Goal: Transaction & Acquisition: Purchase product/service

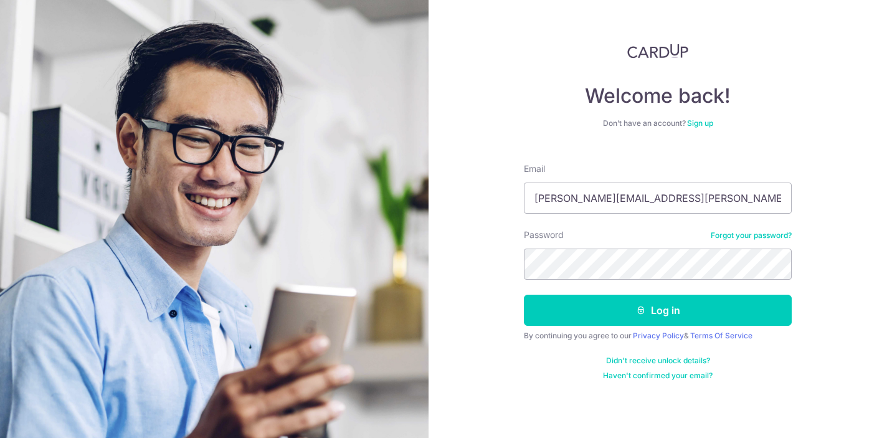
type input "[PERSON_NAME][EMAIL_ADDRESS][PERSON_NAME][DOMAIN_NAME]"
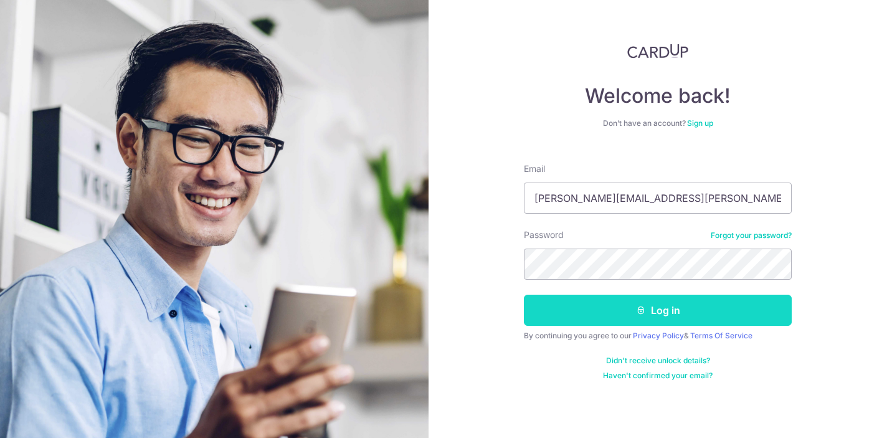
click at [678, 309] on button "Log in" at bounding box center [658, 310] width 268 height 31
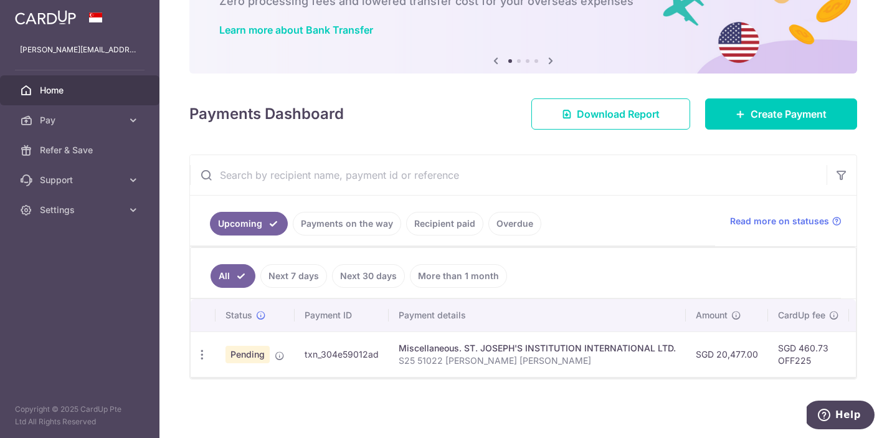
scroll to position [86, 0]
drag, startPoint x: 716, startPoint y: 354, endPoint x: 756, endPoint y: 351, distance: 40.0
copy td "20,477.00"
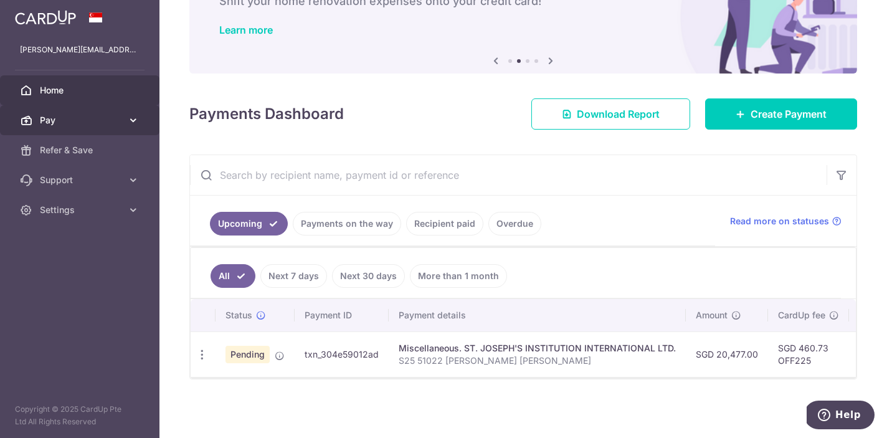
click at [136, 121] on icon at bounding box center [133, 120] width 12 height 12
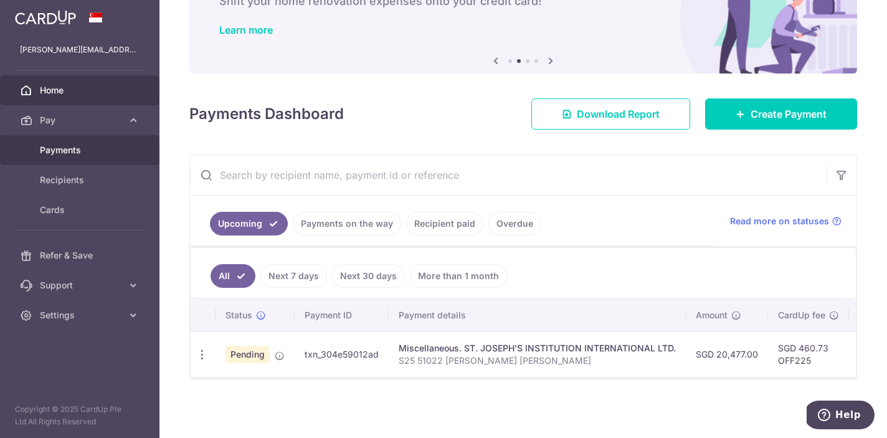
click at [84, 147] on span "Payments" at bounding box center [81, 150] width 82 height 12
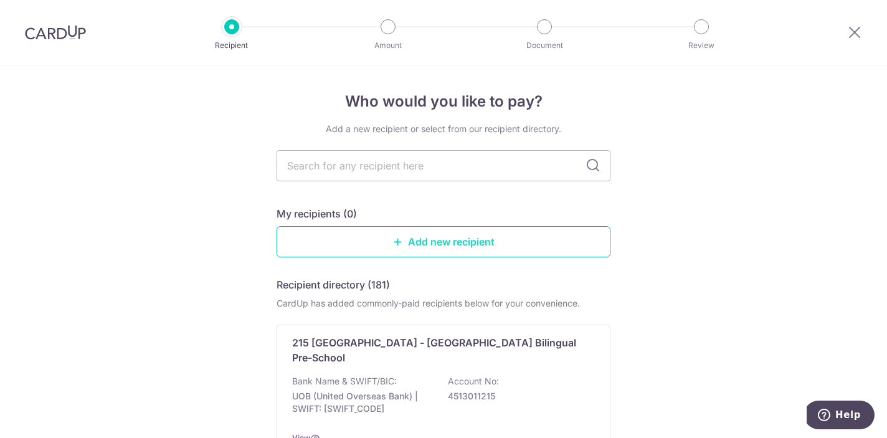
click at [463, 242] on link "Add new recipient" at bounding box center [444, 241] width 334 height 31
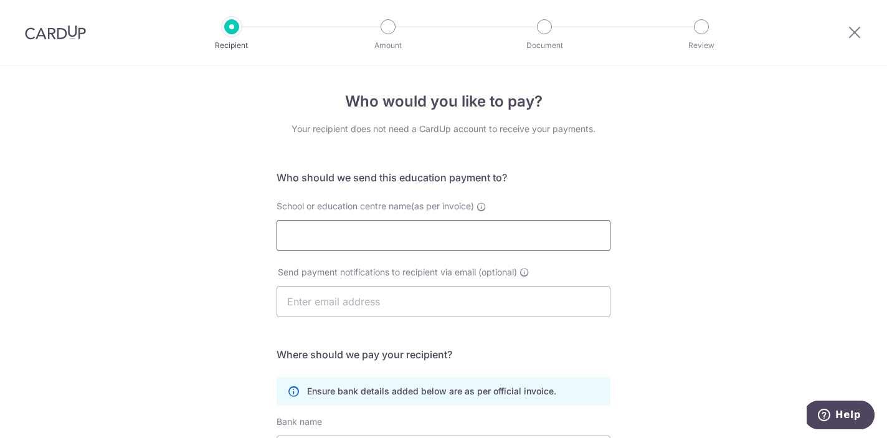
click at [597, 238] on input "School or education centre name(as per invoice)" at bounding box center [444, 235] width 334 height 31
click at [681, 268] on div "Who would you like to pay? Your recipient does not need a CardUp account to rec…" at bounding box center [443, 361] width 887 height 593
click at [863, 32] on div at bounding box center [854, 32] width 65 height 65
click at [850, 34] on icon at bounding box center [854, 32] width 15 height 16
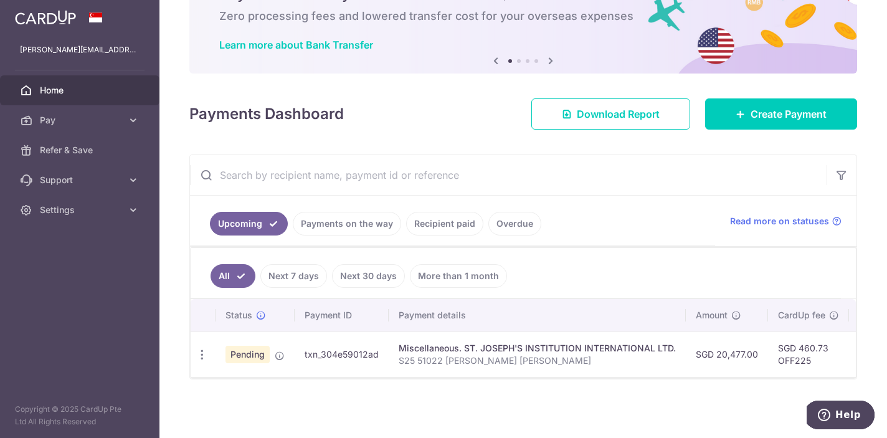
scroll to position [71, 0]
click at [486, 346] on div "Miscellaneous. ST. JOSEPH'S INSTITUTION INTERNATIONAL LTD." at bounding box center [537, 348] width 277 height 12
click at [463, 349] on div "Miscellaneous. ST. JOSEPH'S INSTITUTION INTERNATIONAL LTD." at bounding box center [537, 348] width 277 height 12
click at [771, 354] on td "SGD 460.73 OFF225" at bounding box center [808, 353] width 81 height 45
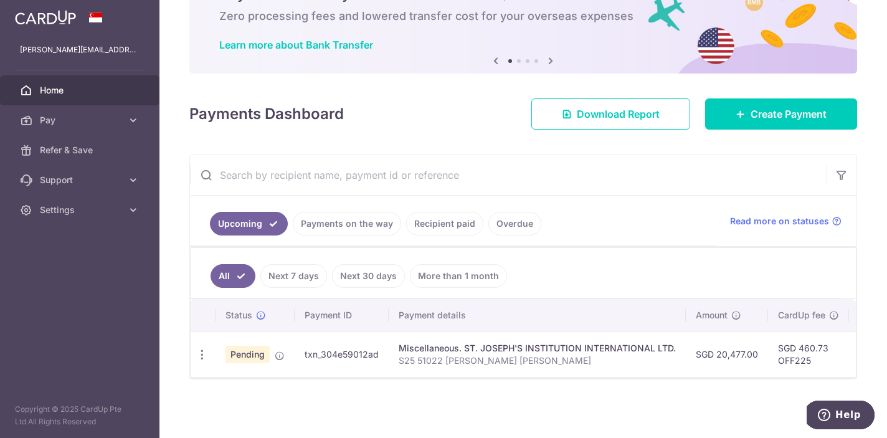
click at [553, 352] on div "Miscellaneous. ST. JOSEPH'S INSTITUTION INTERNATIONAL LTD." at bounding box center [537, 348] width 277 height 12
click at [204, 344] on div "Update payment Cancel payment Upload doc" at bounding box center [202, 354] width 23 height 23
click at [202, 352] on icon "button" at bounding box center [202, 354] width 13 height 13
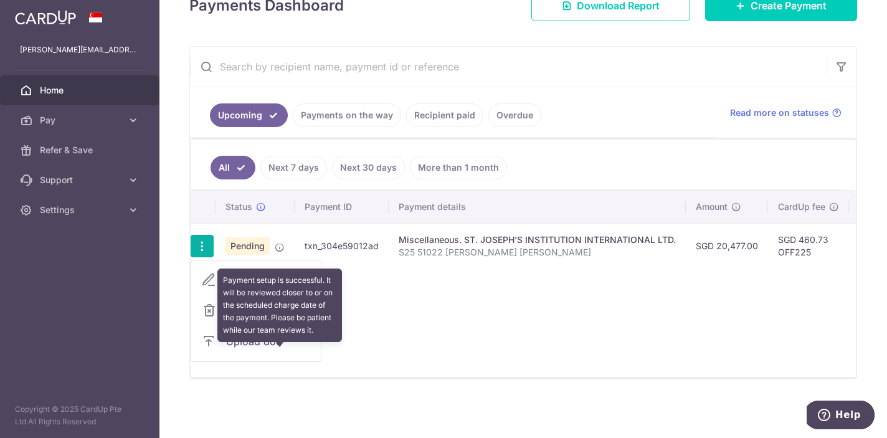
scroll to position [179, 0]
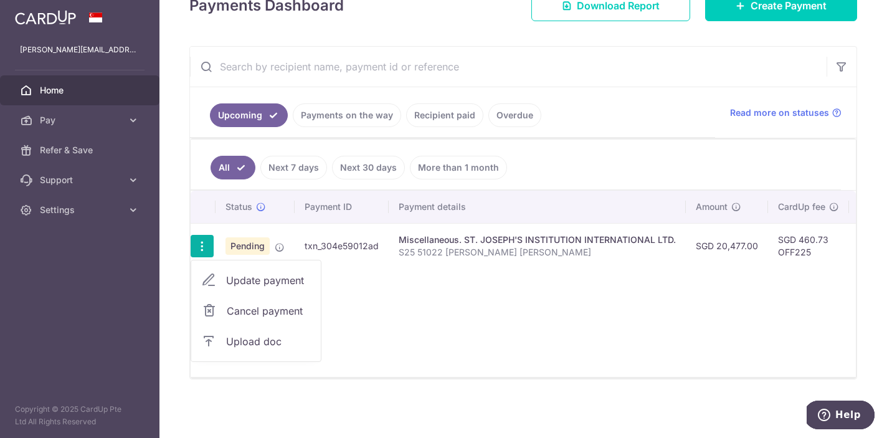
click at [289, 285] on span "Update payment" at bounding box center [268, 280] width 85 height 15
radio input "true"
type input "20,477.00"
type input "20/10/2025"
type input "S25 51022 LIEW Annabel Li Mae"
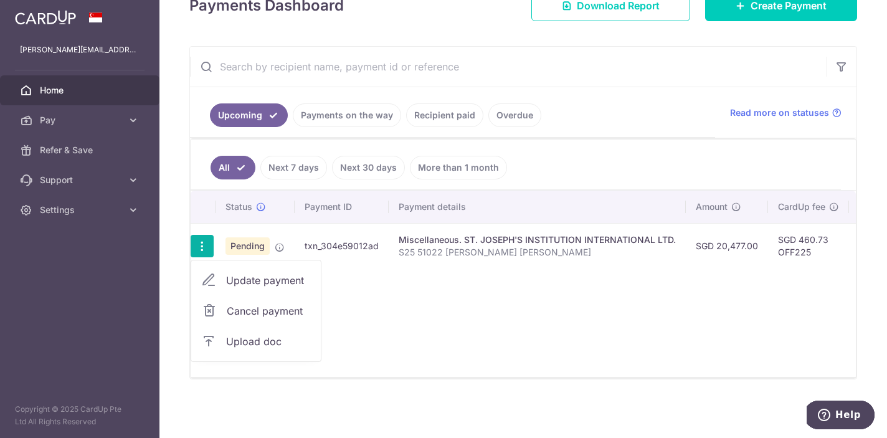
type input "OFF225"
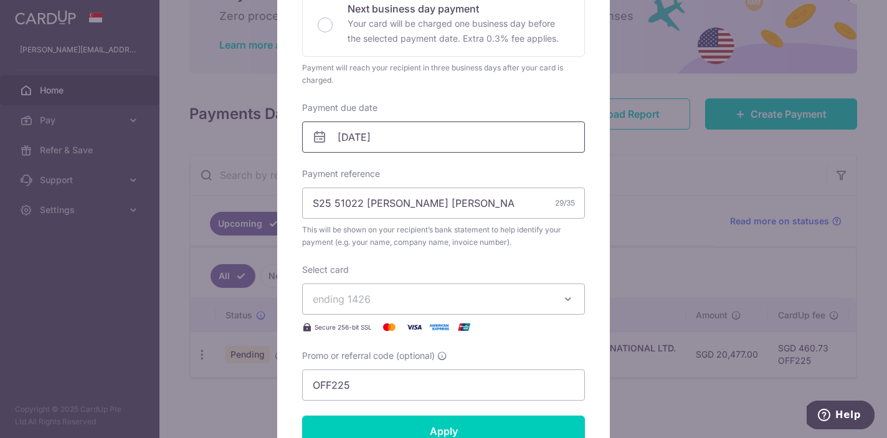
scroll to position [311, 0]
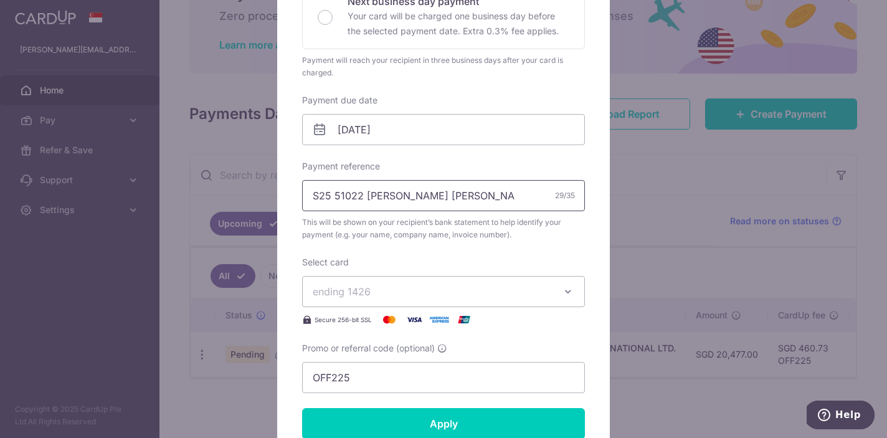
drag, startPoint x: 467, startPoint y: 196, endPoint x: 282, endPoint y: 191, distance: 184.4
click at [282, 191] on div "Edit payment By clicking apply, you will make changes to all payments to ST. JO…" at bounding box center [443, 193] width 333 height 829
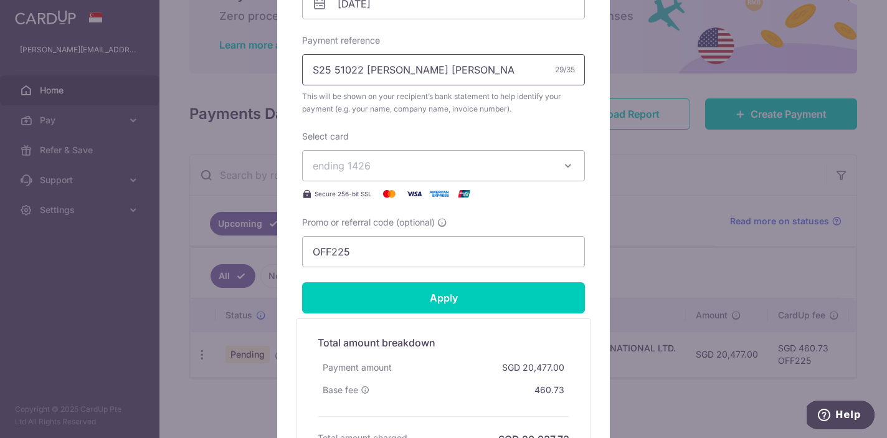
scroll to position [460, 0]
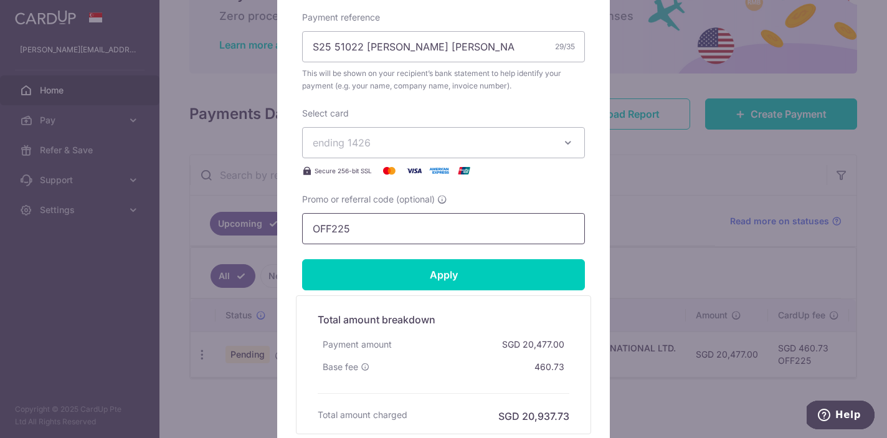
drag, startPoint x: 374, startPoint y: 236, endPoint x: 290, endPoint y: 234, distance: 84.1
click at [290, 234] on div "Edit payment By clicking apply, you will make changes to all payments to ST. JO…" at bounding box center [443, 44] width 333 height 829
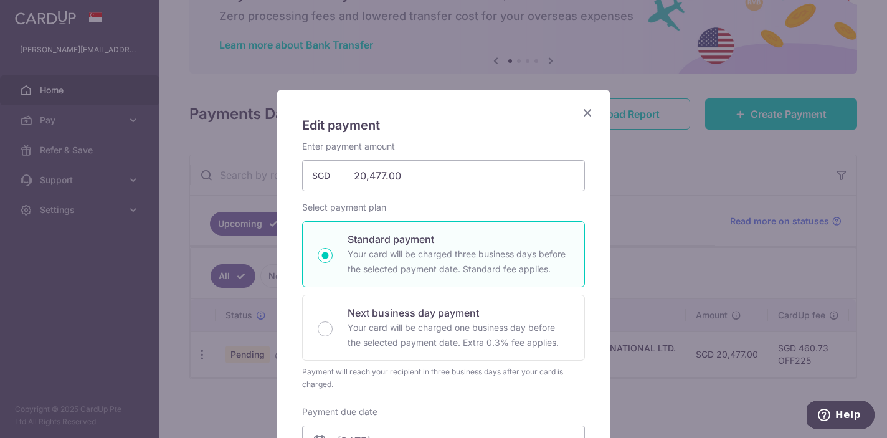
scroll to position [0, 0]
click at [590, 111] on icon "Close" at bounding box center [587, 113] width 15 height 16
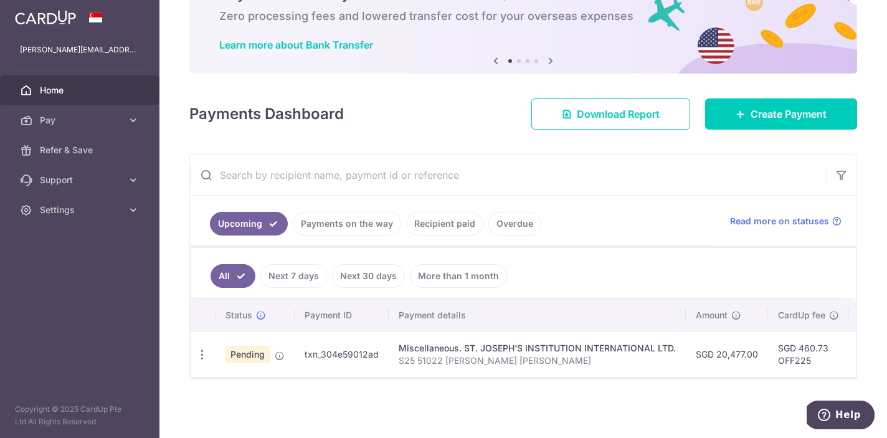
drag, startPoint x: 463, startPoint y: 347, endPoint x: 679, endPoint y: 346, distance: 216.2
copy div "ST. JOSEPH'S INSTITUTION INTERNATIONAL LTD."
click at [201, 351] on icon "button" at bounding box center [202, 354] width 13 height 13
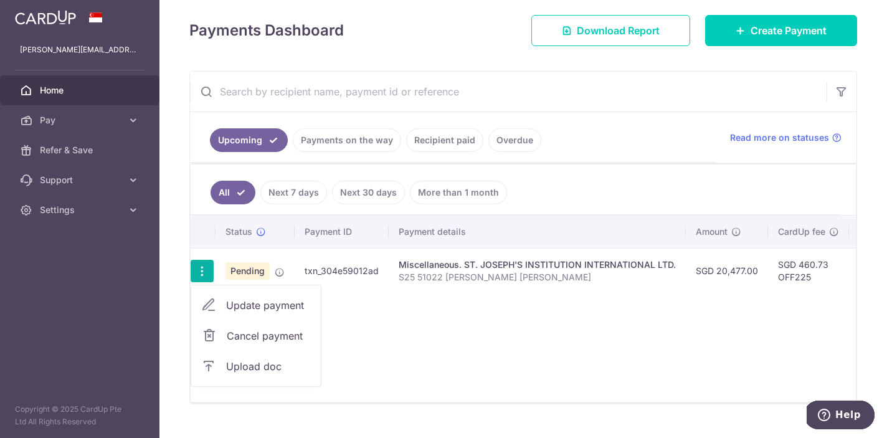
scroll to position [156, 0]
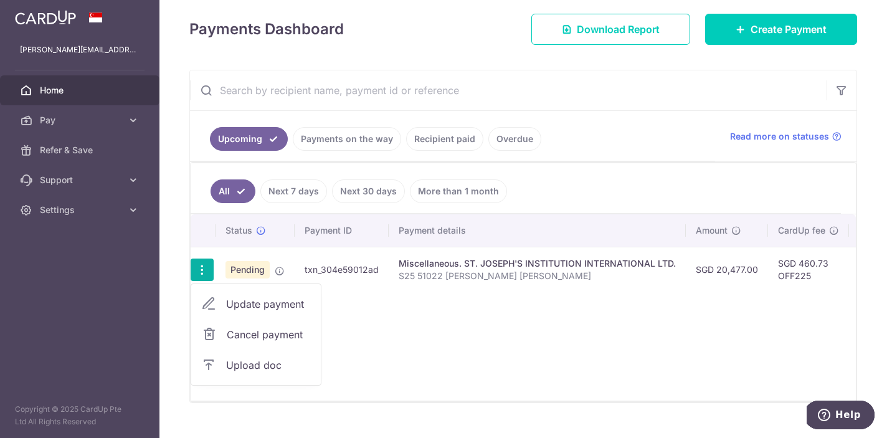
click at [630, 107] on input "text" at bounding box center [508, 90] width 637 height 40
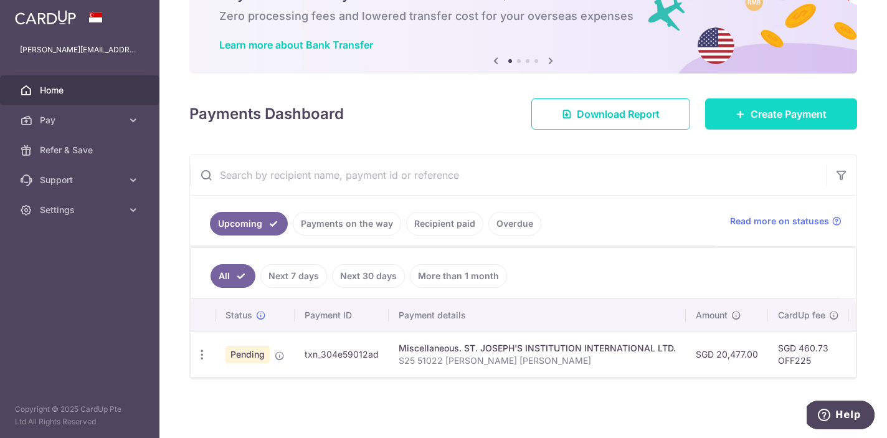
click at [799, 109] on span "Create Payment" at bounding box center [789, 114] width 76 height 15
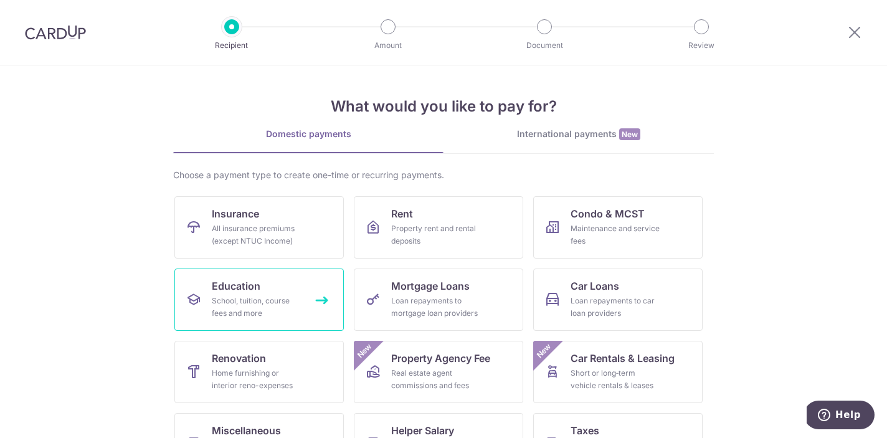
click at [260, 293] on span "Education" at bounding box center [236, 285] width 49 height 15
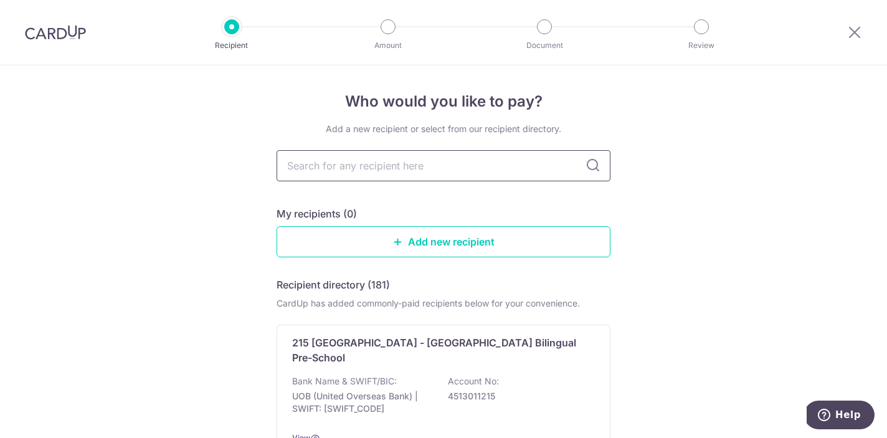
click at [548, 168] on input "text" at bounding box center [444, 165] width 334 height 31
paste input "ST. JOSEPH'S INSTITUTION INTERNATIONAL LTD."
type input "ST. JOSEPH'S INSTITUTION INTERNATIONAL LTD."
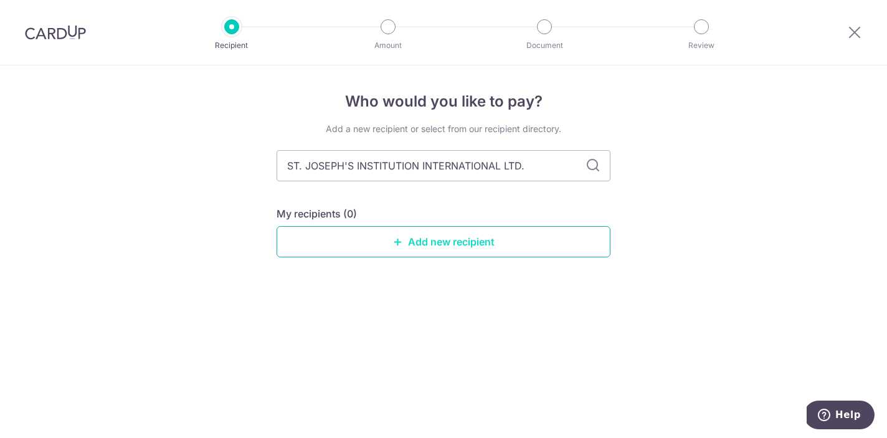
click at [507, 230] on link "Add new recipient" at bounding box center [444, 241] width 334 height 31
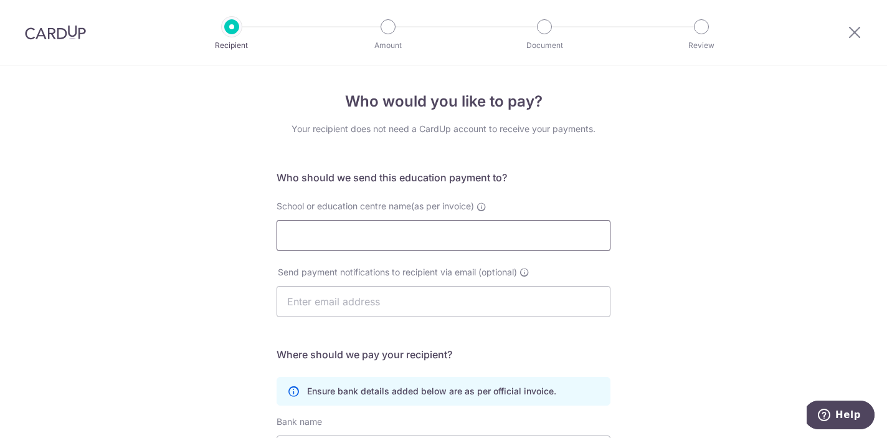
paste input "ST. JOSEPH'S INSTITUTION INTERNATIONAL LTD."
type input "ST. JOSEPH'S INSTITUTION INTERNATIONAL LTD."
click at [679, 283] on div "Who would you like to pay? Your recipient does not need a CardUp account to rec…" at bounding box center [443, 361] width 887 height 593
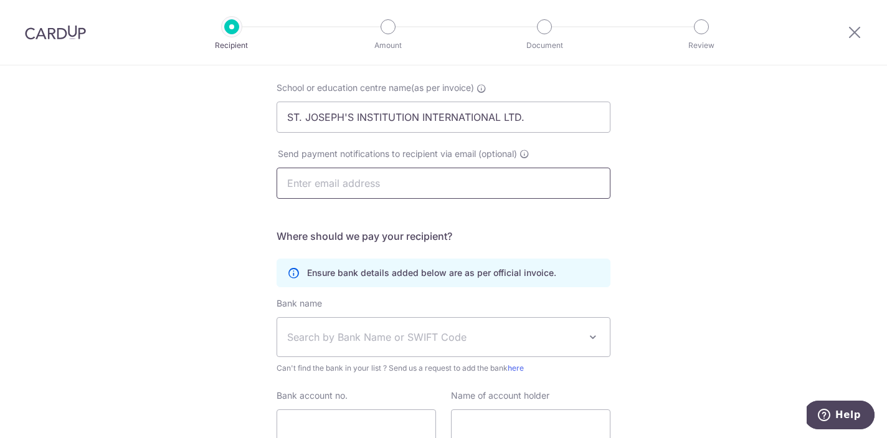
scroll to position [119, 0]
paste input "accounts@sji-international.com.sg"
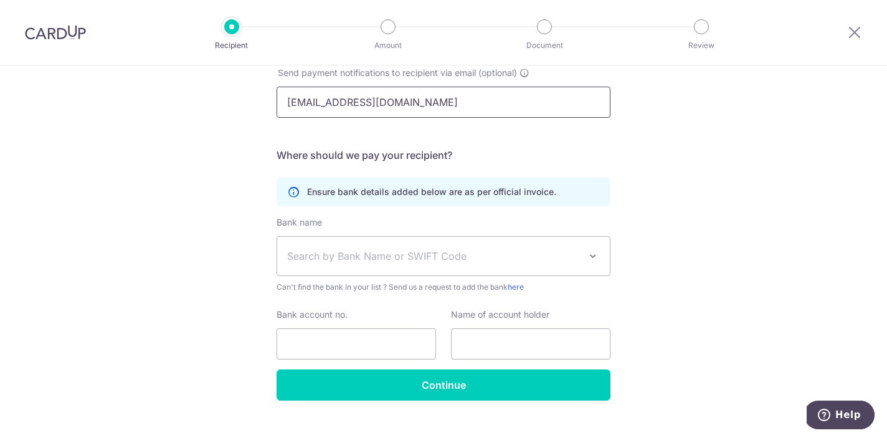
scroll to position [214, 0]
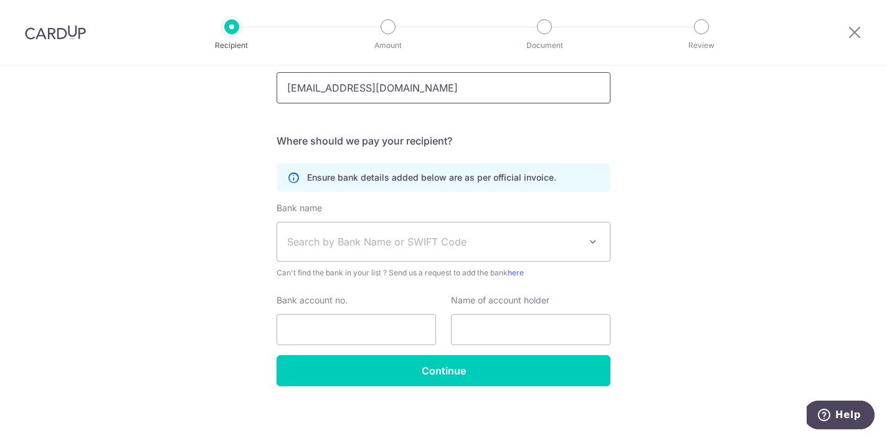
type input "accounts@sji-international.com.sg"
click at [577, 244] on span "Search by Bank Name or SWIFT Code" at bounding box center [433, 241] width 293 height 15
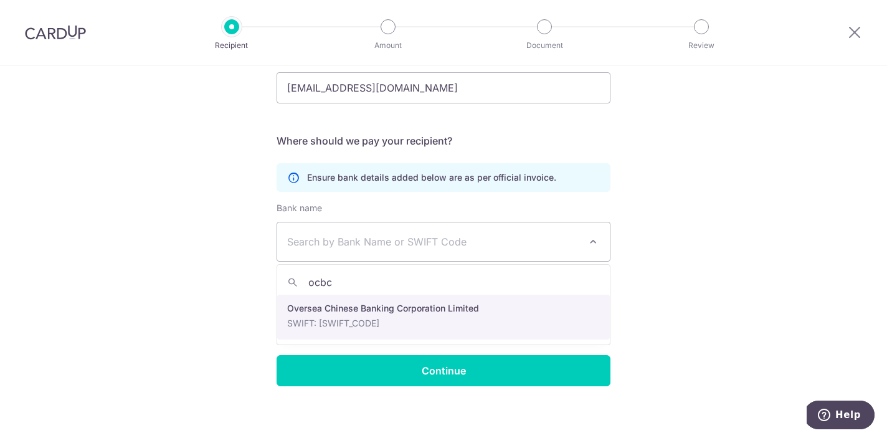
type input "ocbc"
select select "12"
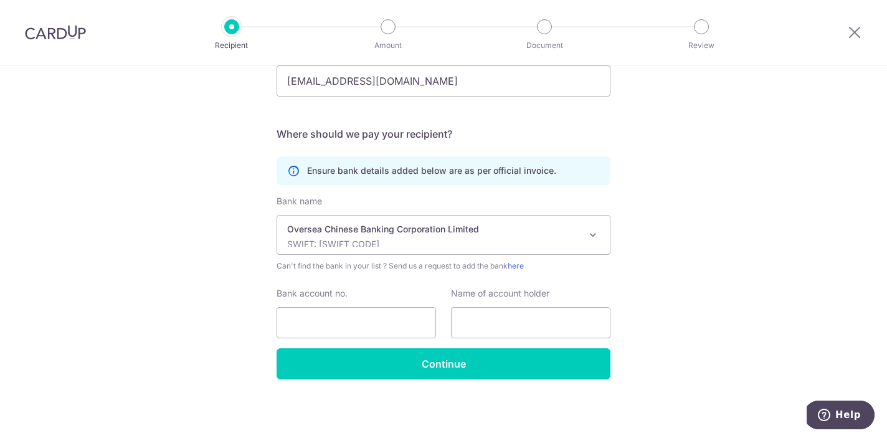
scroll to position [221, 0]
click at [344, 321] on input "Bank account no." at bounding box center [356, 322] width 159 height 31
paste input "581-301348-001"
type input "581301348001"
paste input "SJII"
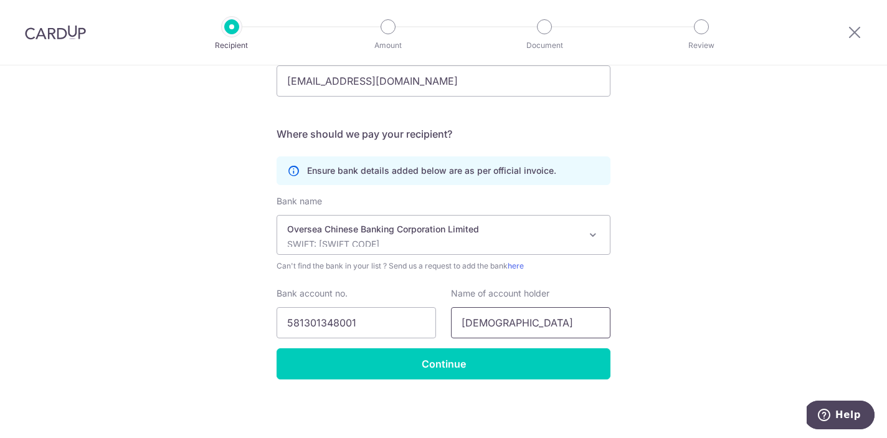
type input "SJII"
click at [756, 309] on div "Who would you like to pay? Your recipient does not need a CardUp account to rec…" at bounding box center [443, 141] width 887 height 593
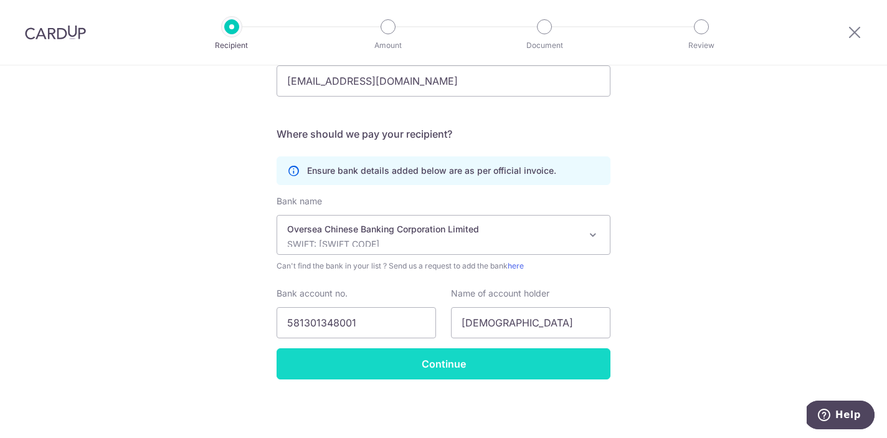
click at [437, 369] on input "Continue" at bounding box center [444, 363] width 334 height 31
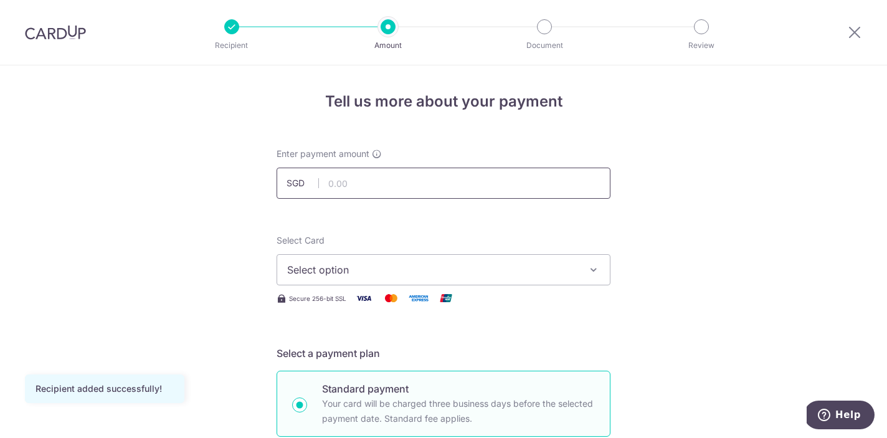
click at [443, 177] on input "text" at bounding box center [444, 183] width 334 height 31
paste input "20,477."
type input "20,477.00"
click at [505, 269] on span "Select option" at bounding box center [432, 269] width 290 height 15
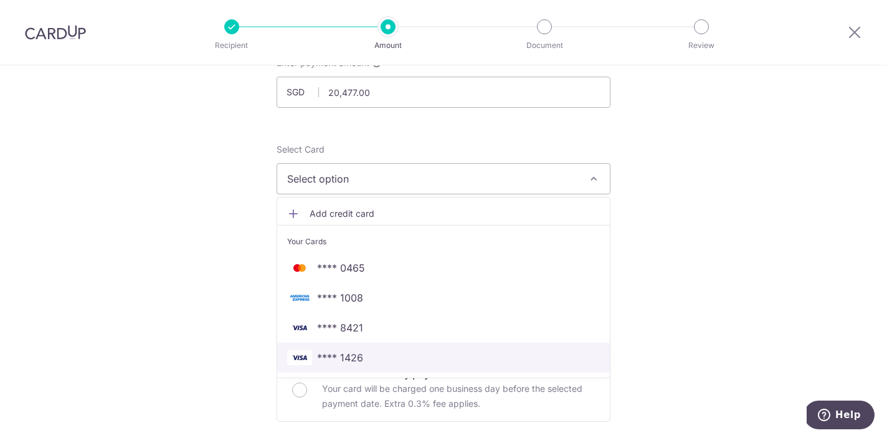
scroll to position [92, 0]
click at [482, 357] on span "**** 1426" at bounding box center [443, 356] width 313 height 15
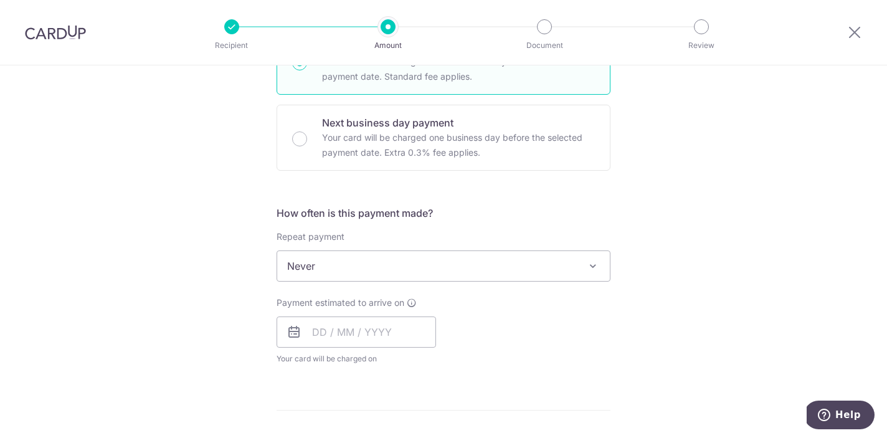
scroll to position [364, 0]
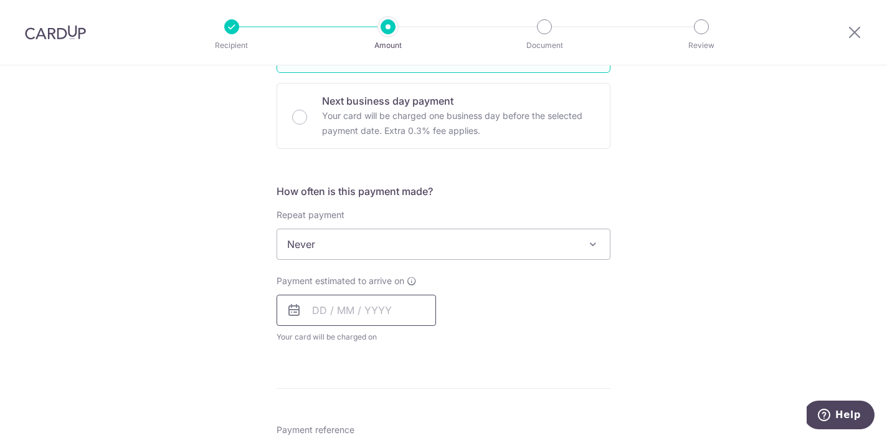
click at [314, 311] on input "text" at bounding box center [356, 310] width 159 height 31
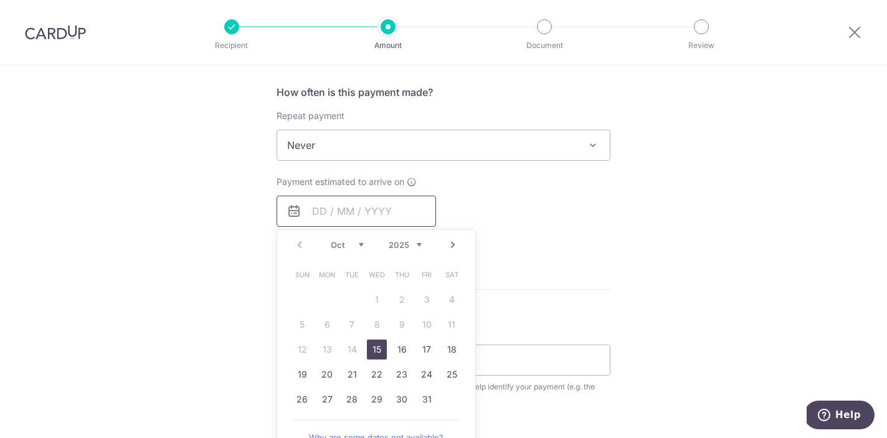
scroll to position [468, 0]
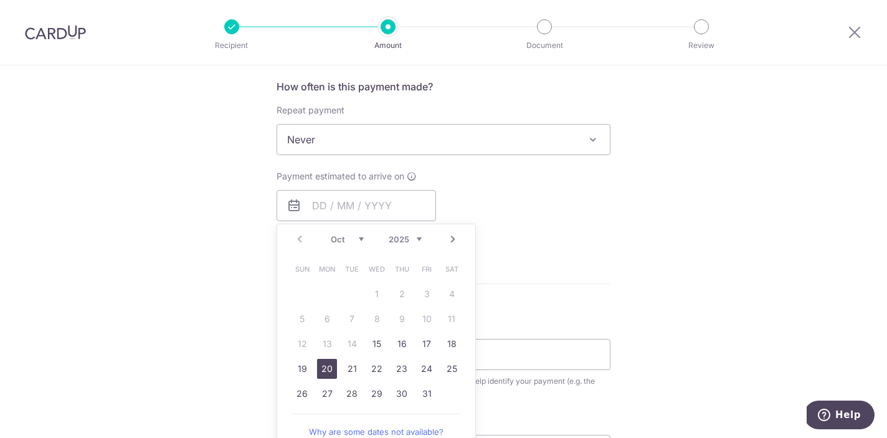
click at [327, 367] on link "20" at bounding box center [327, 369] width 20 height 20
type input "20/10/2025"
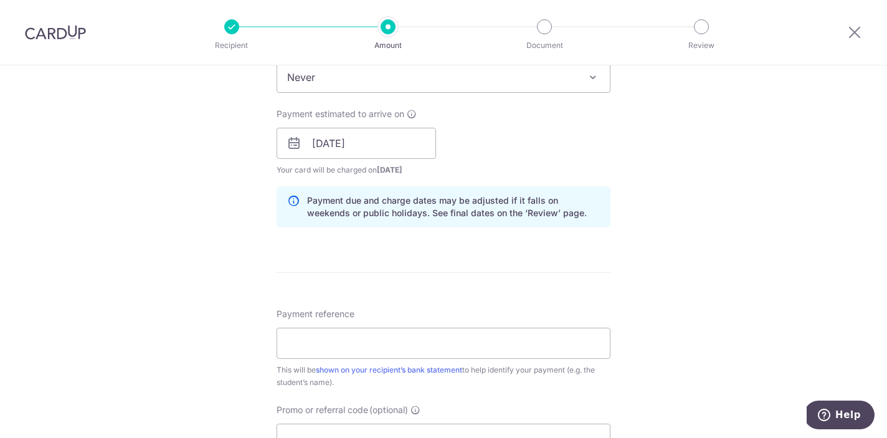
scroll to position [537, 0]
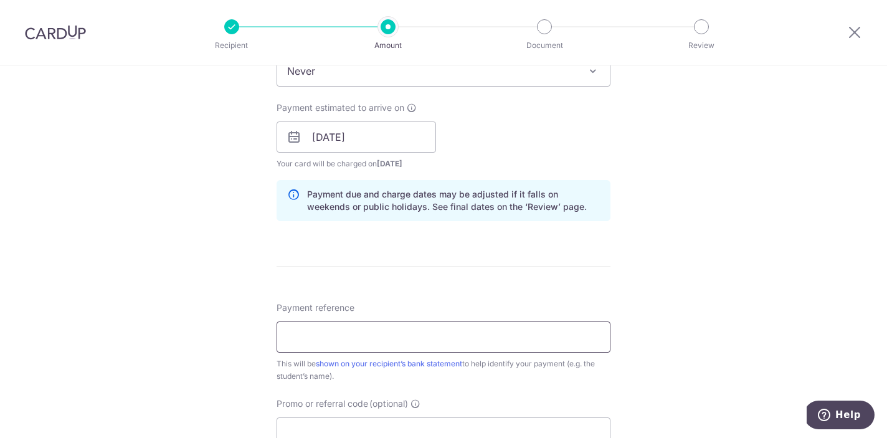
click at [465, 331] on input "Payment reference" at bounding box center [444, 336] width 334 height 31
paste input "S25 51022 LIEW Annabel Li Mae"
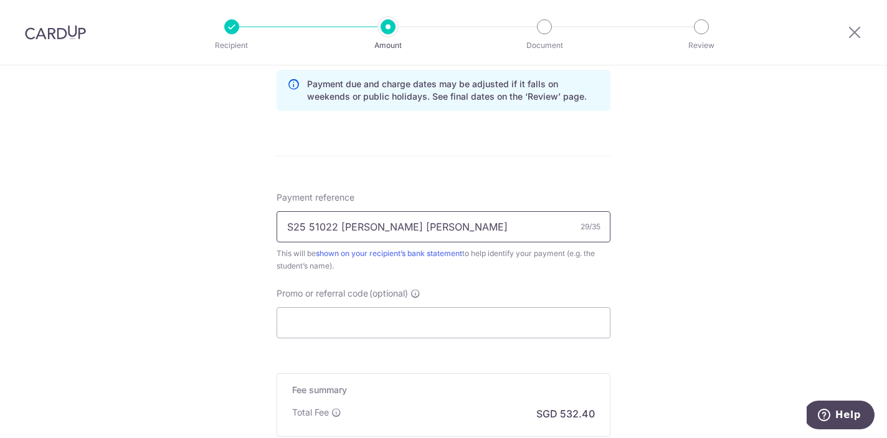
scroll to position [668, 0]
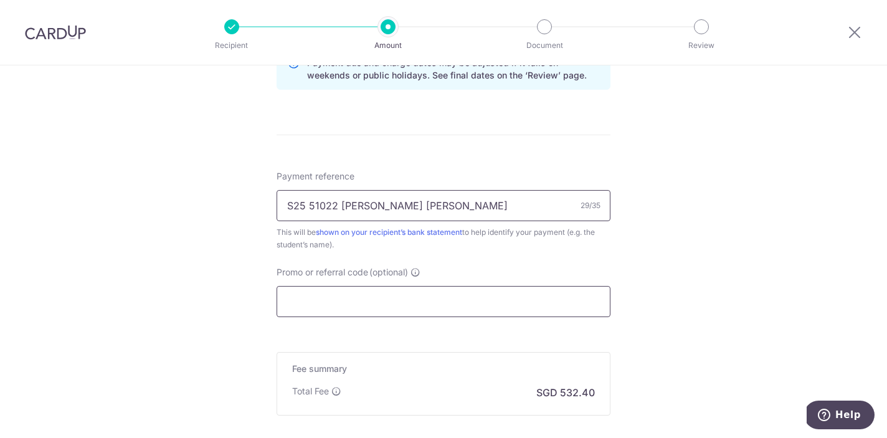
type input "S25 51022 LIEW Annabel Li Mae"
click at [531, 304] on input "Promo or referral code (optional)" at bounding box center [444, 301] width 334 height 31
paste input "OFF225"
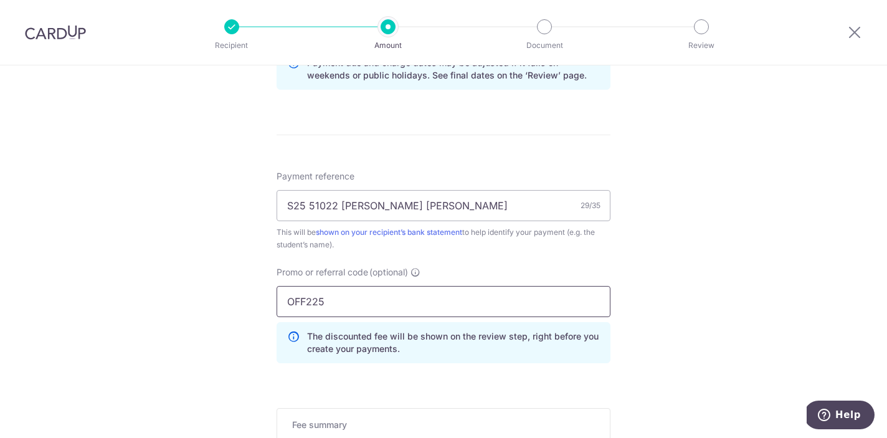
type input "OFF225"
click at [678, 330] on div "Tell us more about your payment Enter payment amount SGD 20,477.00 20477.00 Rec…" at bounding box center [443, 14] width 887 height 1234
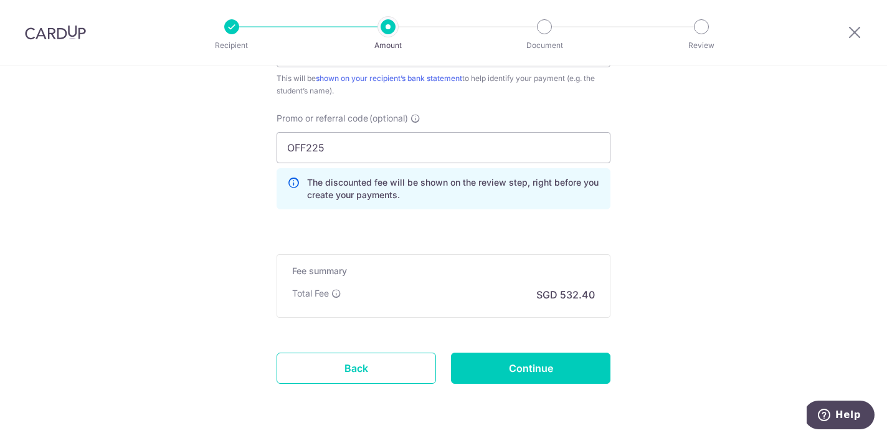
scroll to position [823, 0]
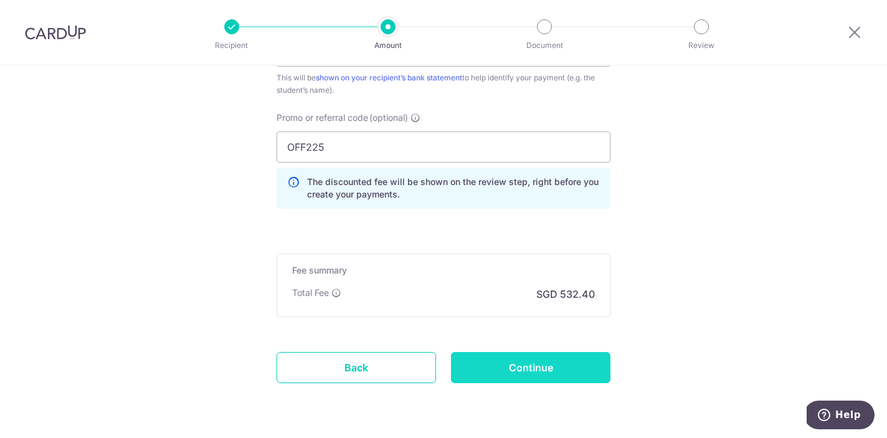
click at [572, 368] on input "Continue" at bounding box center [530, 367] width 159 height 31
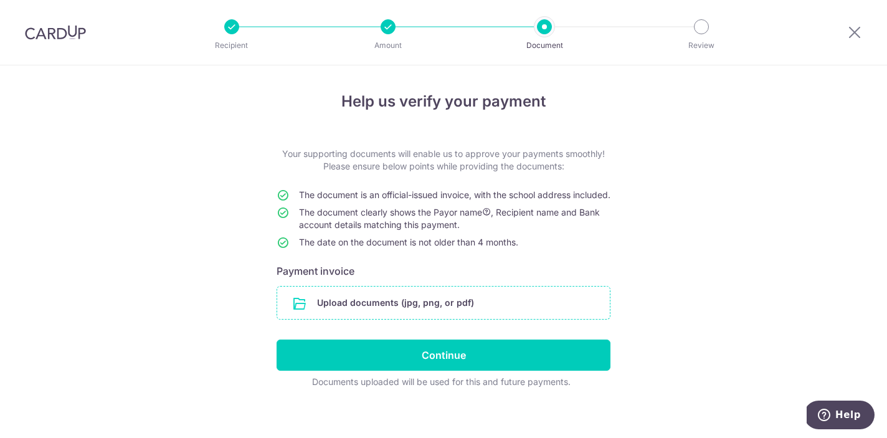
click at [369, 319] on input "file" at bounding box center [443, 303] width 333 height 32
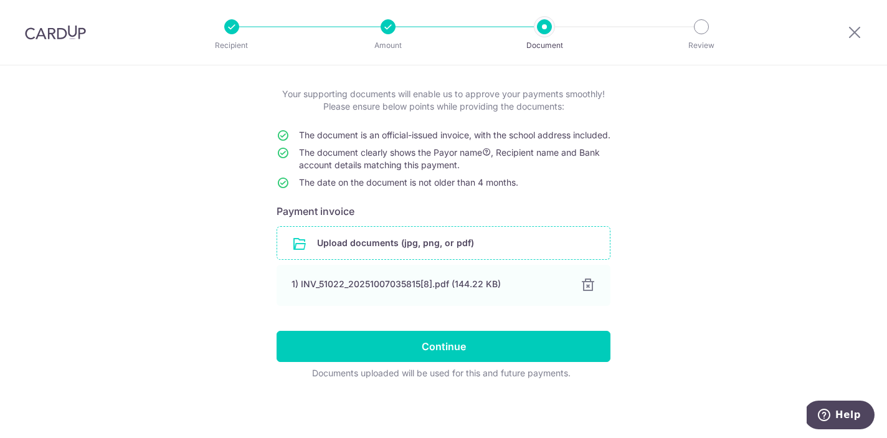
scroll to position [72, 0]
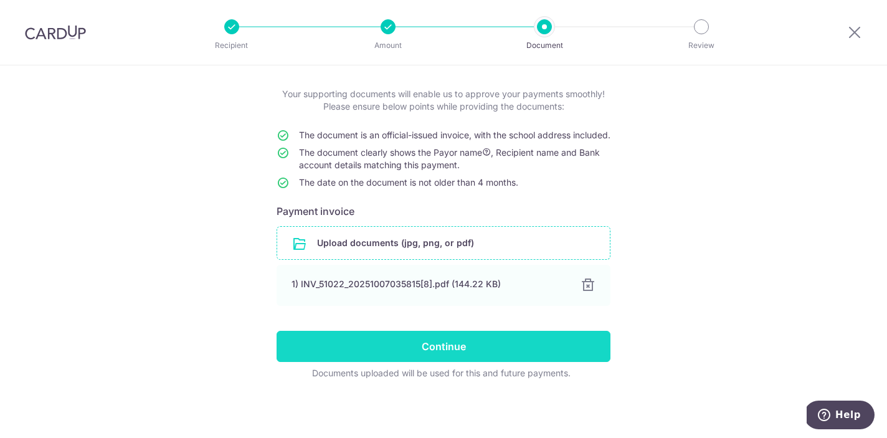
click at [467, 343] on input "Continue" at bounding box center [444, 346] width 334 height 31
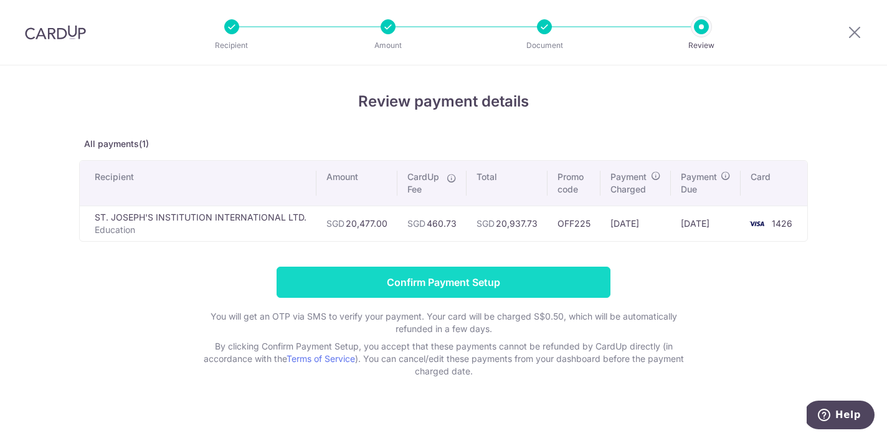
click at [514, 280] on input "Confirm Payment Setup" at bounding box center [444, 282] width 334 height 31
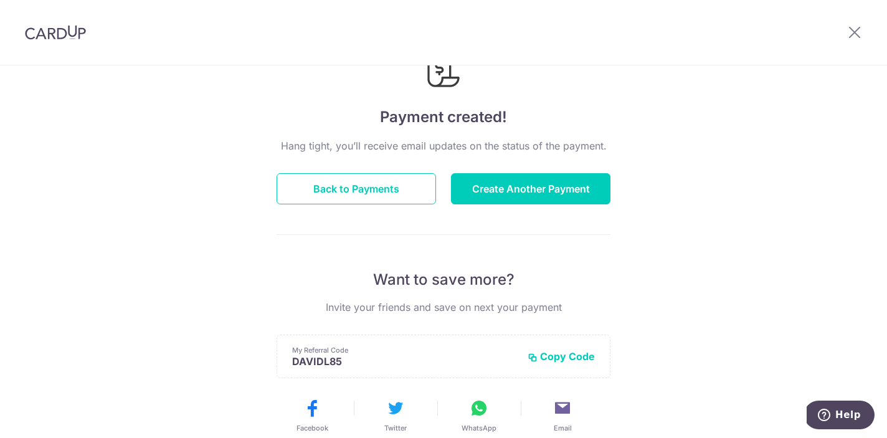
scroll to position [-9, 0]
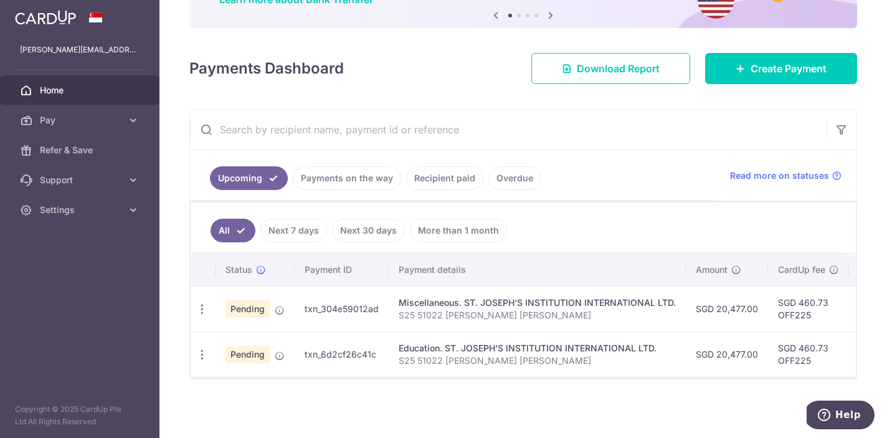
scroll to position [116, 0]
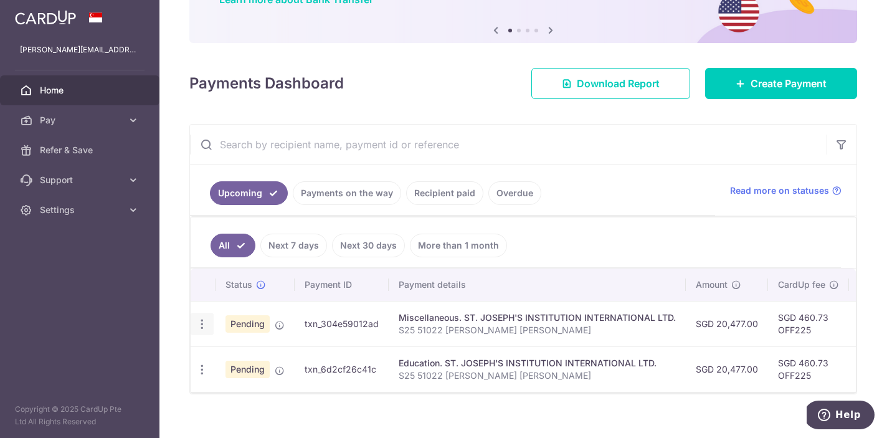
click at [202, 320] on icon "button" at bounding box center [202, 324] width 13 height 13
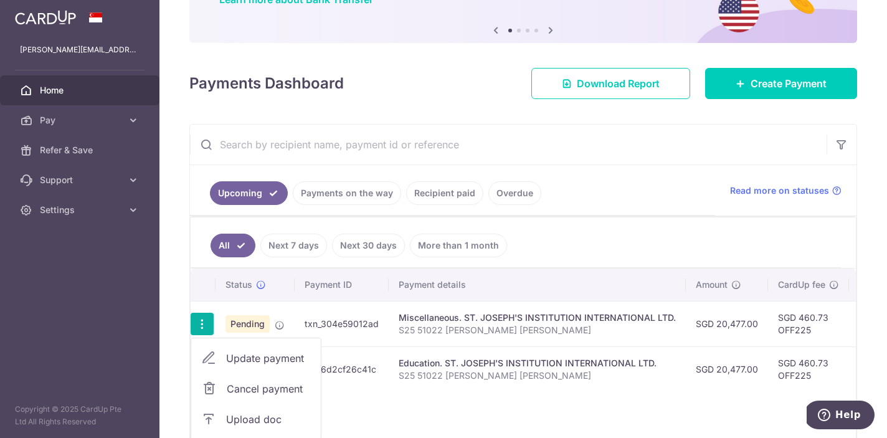
click at [229, 383] on span "Cancel payment" at bounding box center [268, 388] width 83 height 15
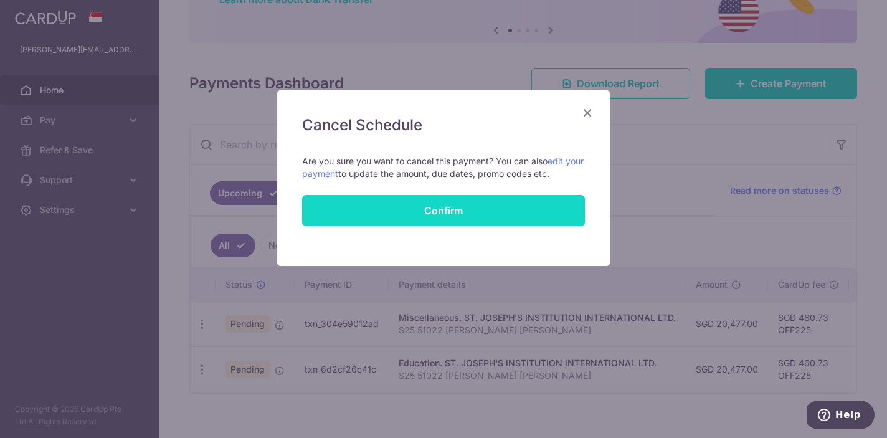
click at [414, 203] on button "Confirm" at bounding box center [443, 210] width 283 height 31
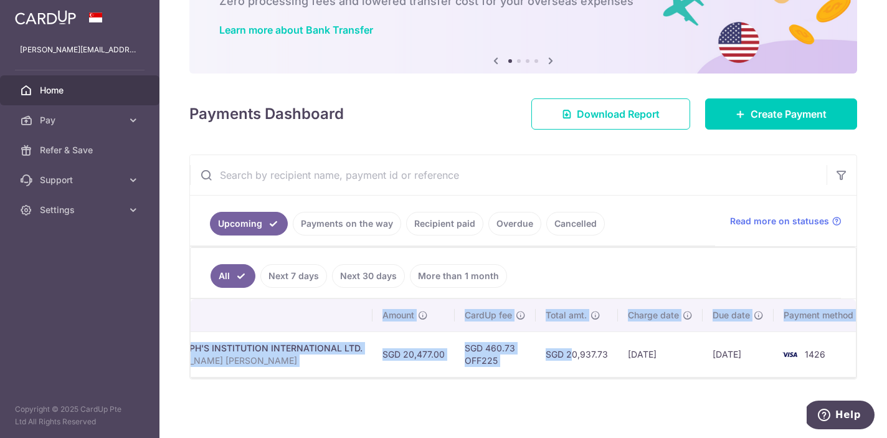
scroll to position [0, 296]
drag, startPoint x: 833, startPoint y: 351, endPoint x: 861, endPoint y: 349, distance: 28.1
click at [861, 349] on div "× Pause Schedule Pause all future payments in this series Pause just this one p…" at bounding box center [523, 219] width 728 height 438
click at [795, 351] on td "1426" at bounding box center [816, 353] width 95 height 45
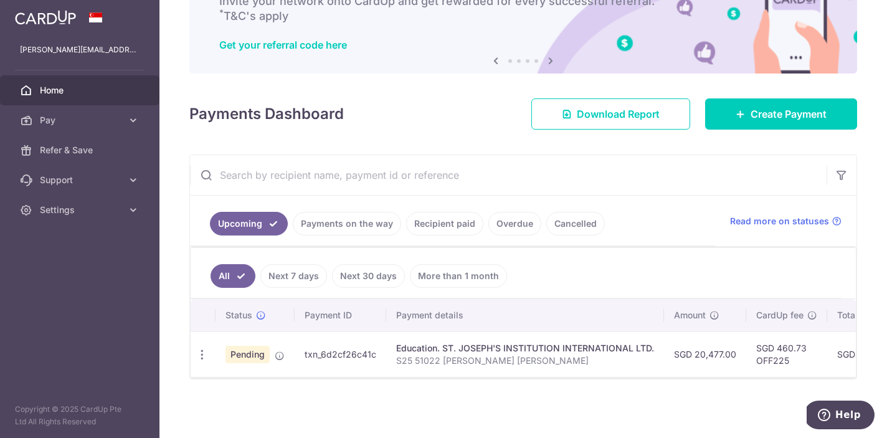
scroll to position [0, 0]
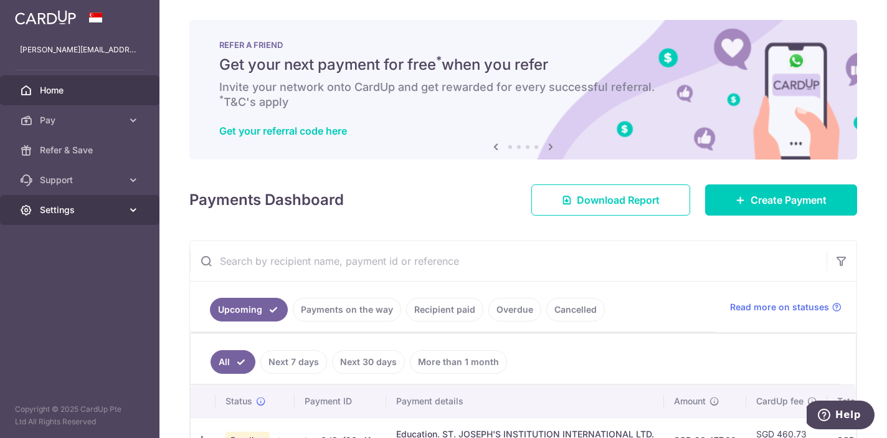
click at [110, 217] on link "Settings" at bounding box center [79, 210] width 159 height 30
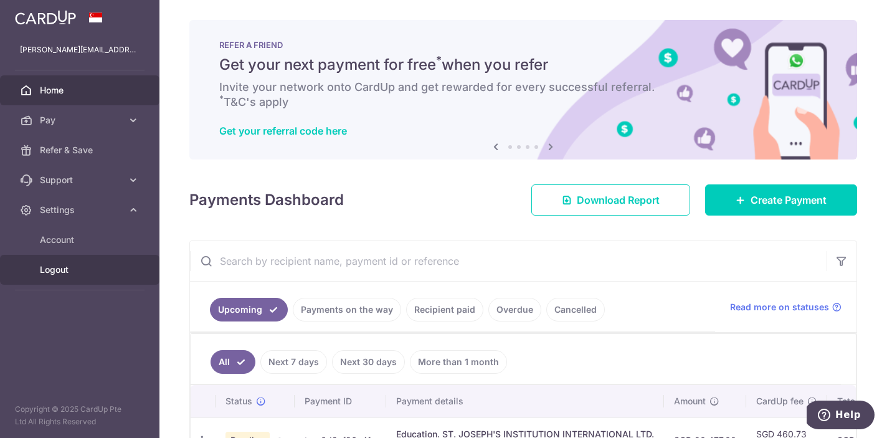
click at [82, 270] on span "Logout" at bounding box center [81, 269] width 82 height 12
